Goal: Navigation & Orientation: Find specific page/section

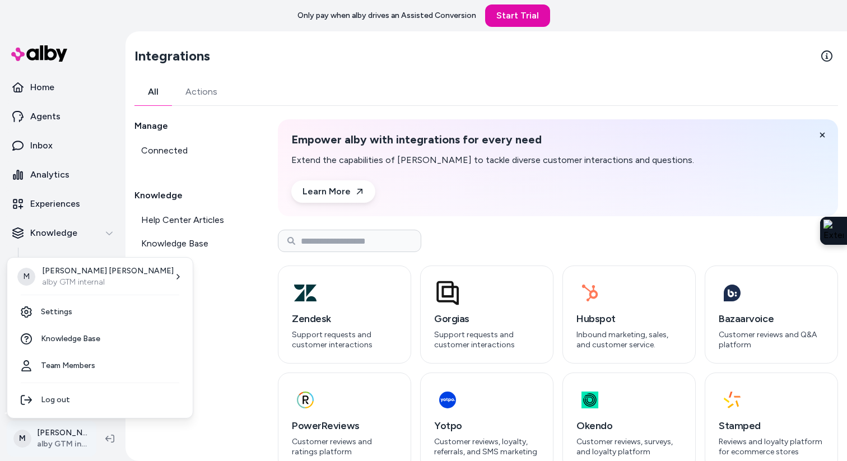
click at [55, 440] on html "Only pay when alby drives an Assisted Conversion Start Trial Home Agents Inbox …" at bounding box center [423, 230] width 847 height 461
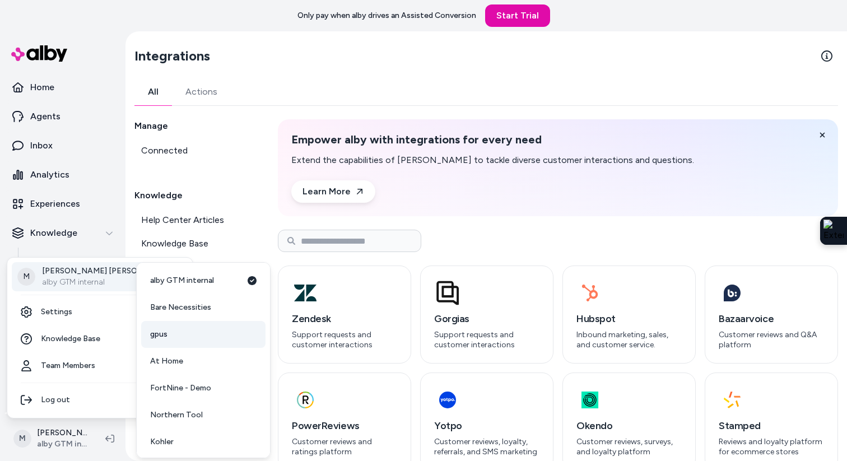
click at [173, 332] on link "gpus" at bounding box center [203, 334] width 124 height 27
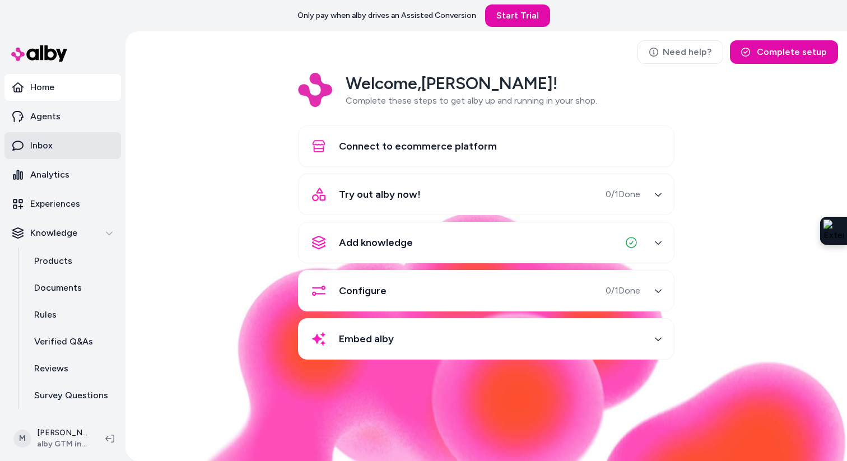
click at [50, 155] on link "Inbox" at bounding box center [62, 145] width 116 height 27
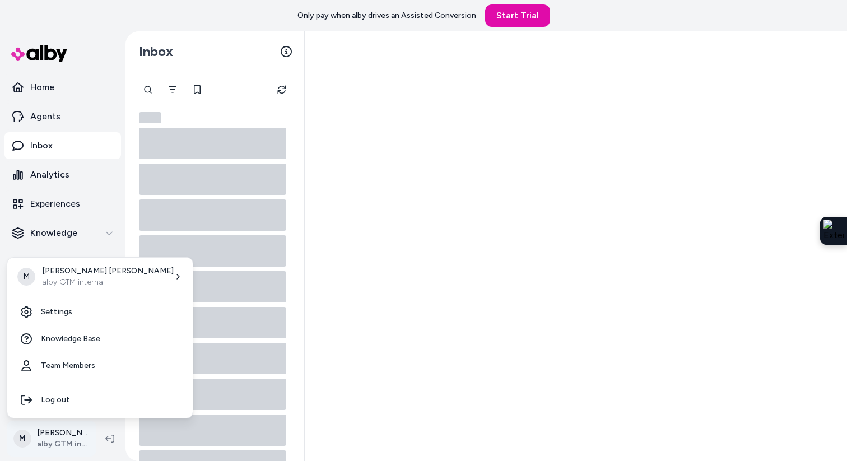
click at [52, 436] on html "Only pay when [PERSON_NAME] drives an Assisted Conversion Start Trial Home Agen…" at bounding box center [423, 230] width 847 height 461
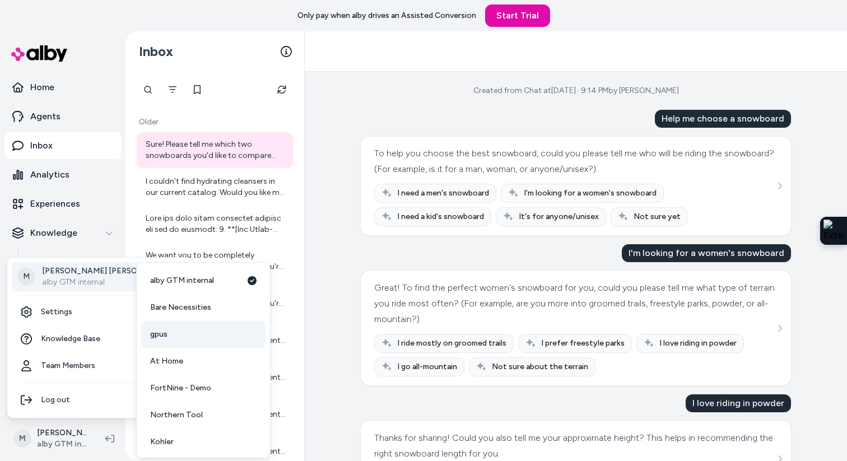
click at [166, 341] on link "gpus" at bounding box center [203, 334] width 124 height 27
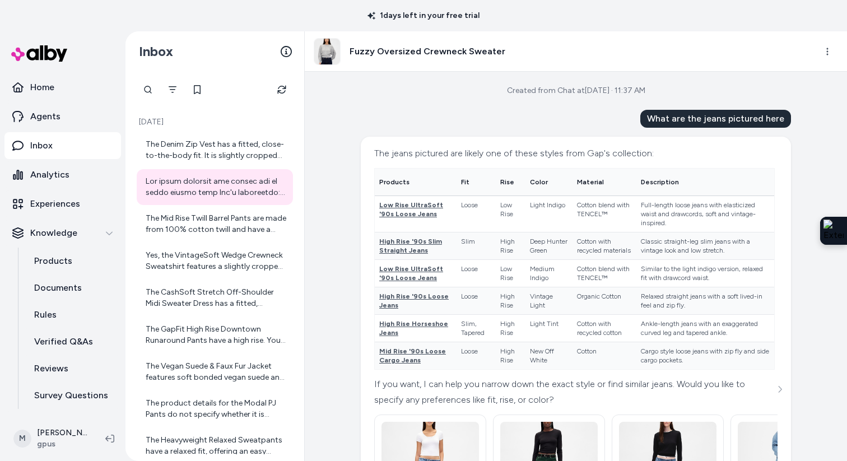
click at [48, 142] on p "Inbox" at bounding box center [41, 145] width 22 height 13
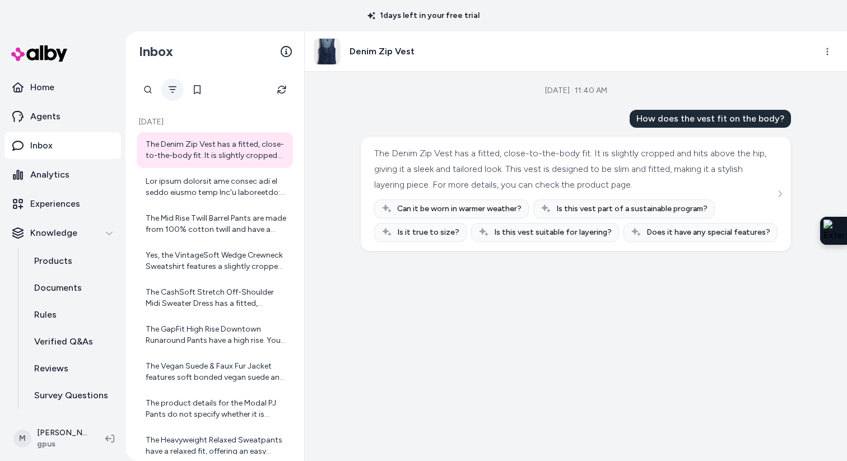
click at [170, 87] on icon "Filter" at bounding box center [173, 89] width 8 height 7
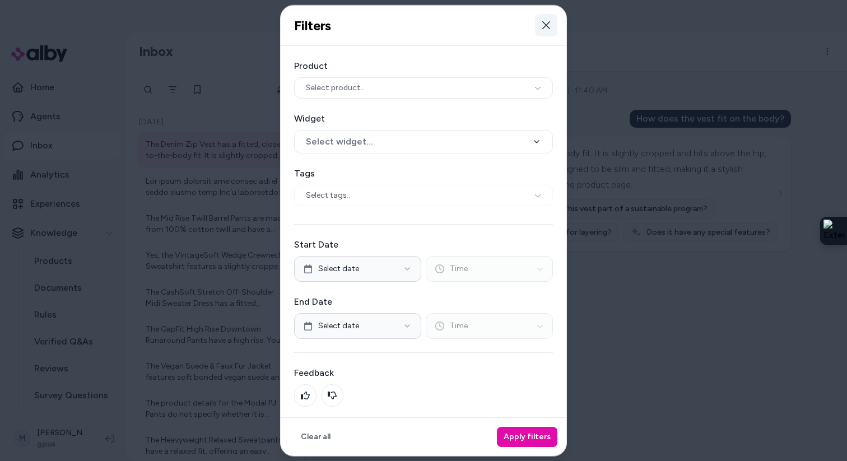
click at [545, 18] on button "Close" at bounding box center [546, 25] width 22 height 22
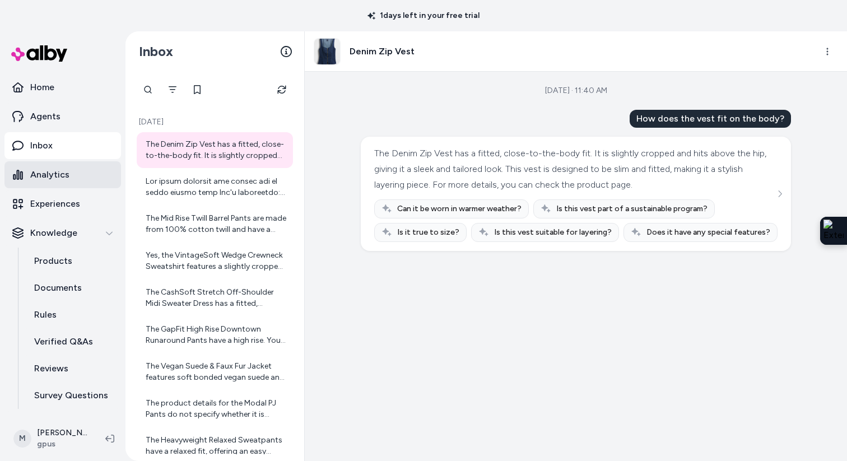
click at [67, 176] on p "Analytics" at bounding box center [49, 174] width 39 height 13
